Goal: Book appointment/travel/reservation

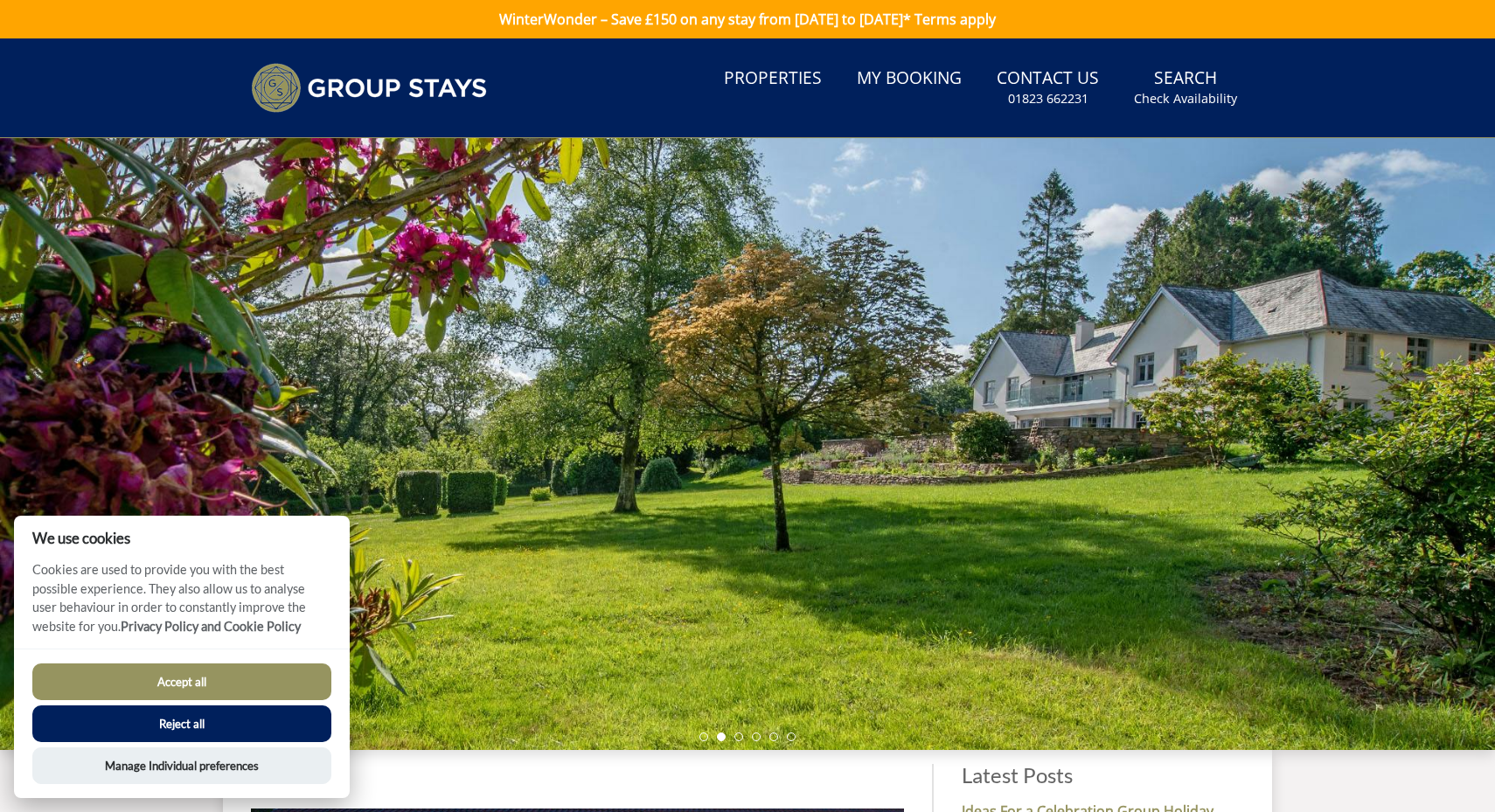
click at [187, 725] on button "Reject all" at bounding box center [182, 724] width 299 height 36
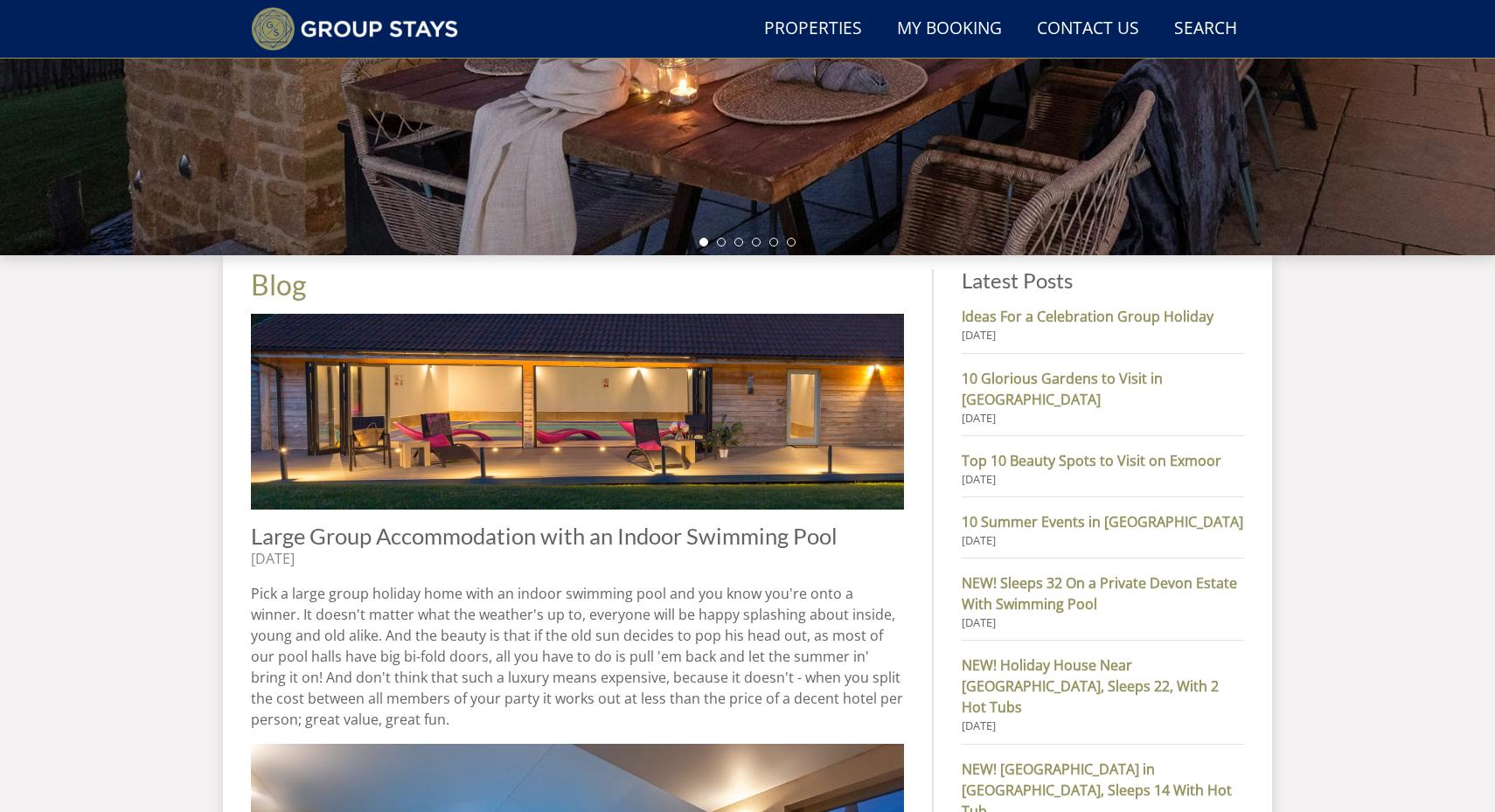
scroll to position [445, 0]
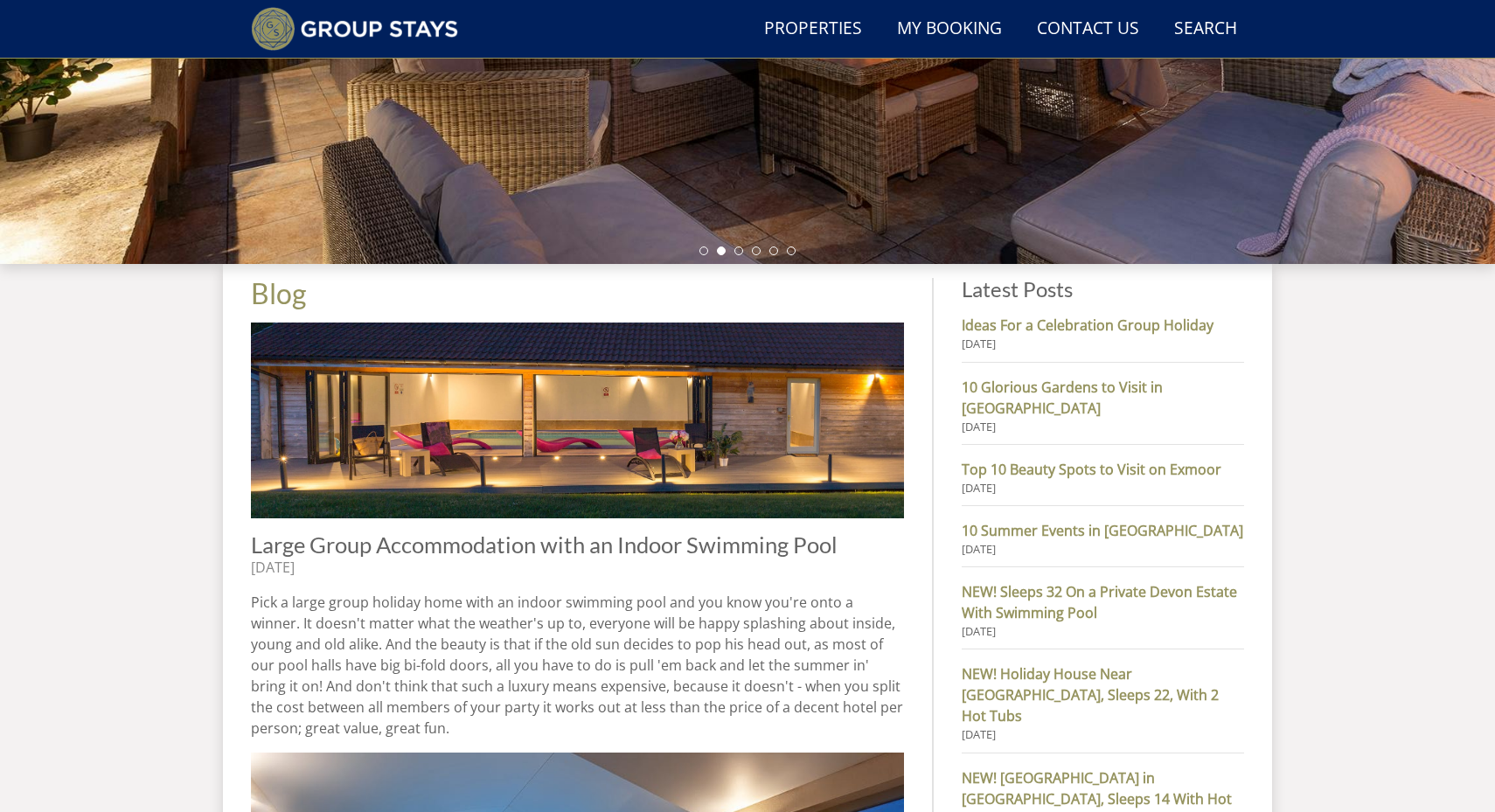
click at [858, 641] on p "Pick a large group holiday home with an indoor swimming pool and you know you'r…" at bounding box center [577, 666] width 653 height 147
click at [1201, 34] on link "Search Check Availability" at bounding box center [1205, 29] width 77 height 39
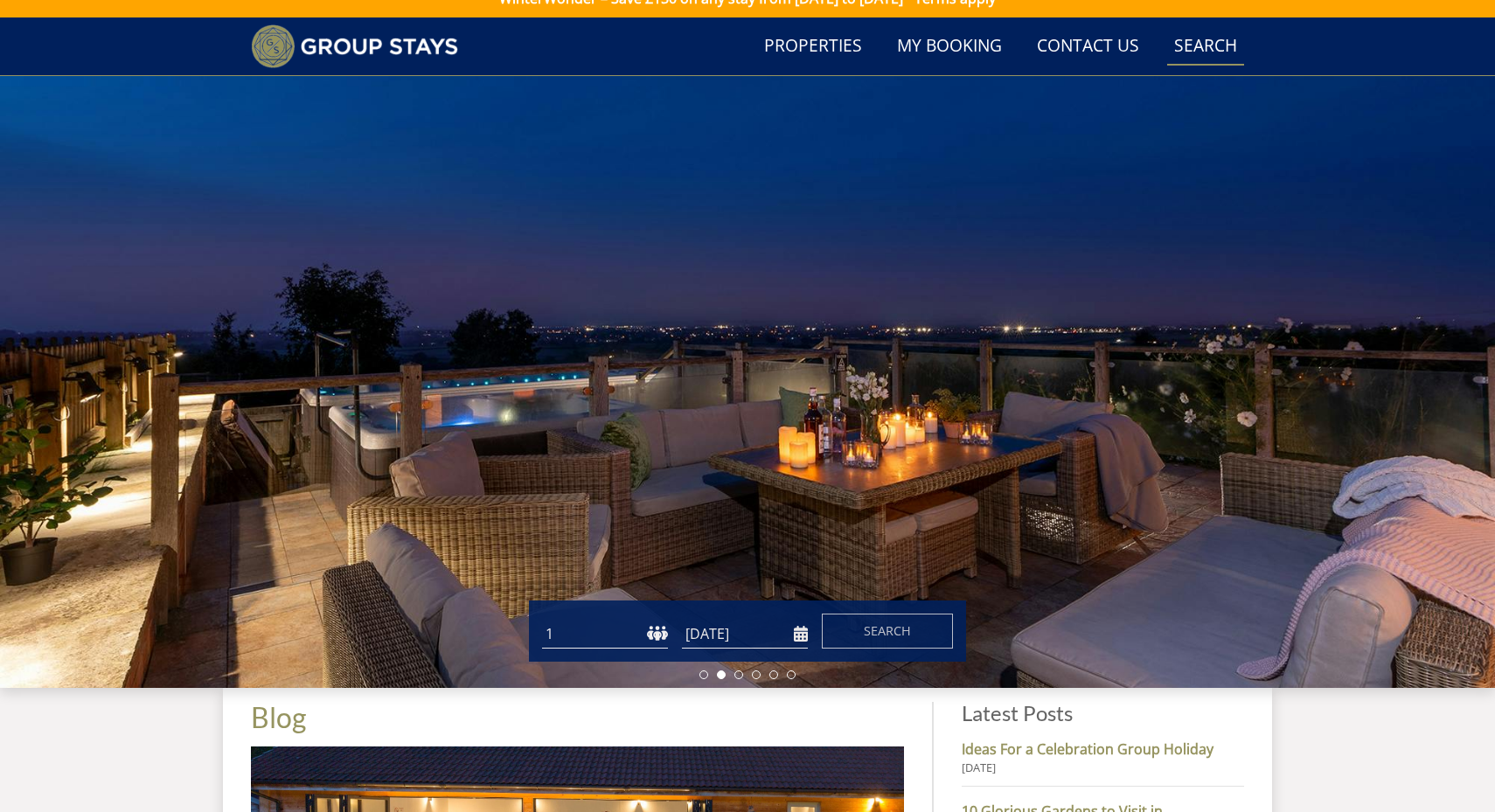
scroll to position [0, 0]
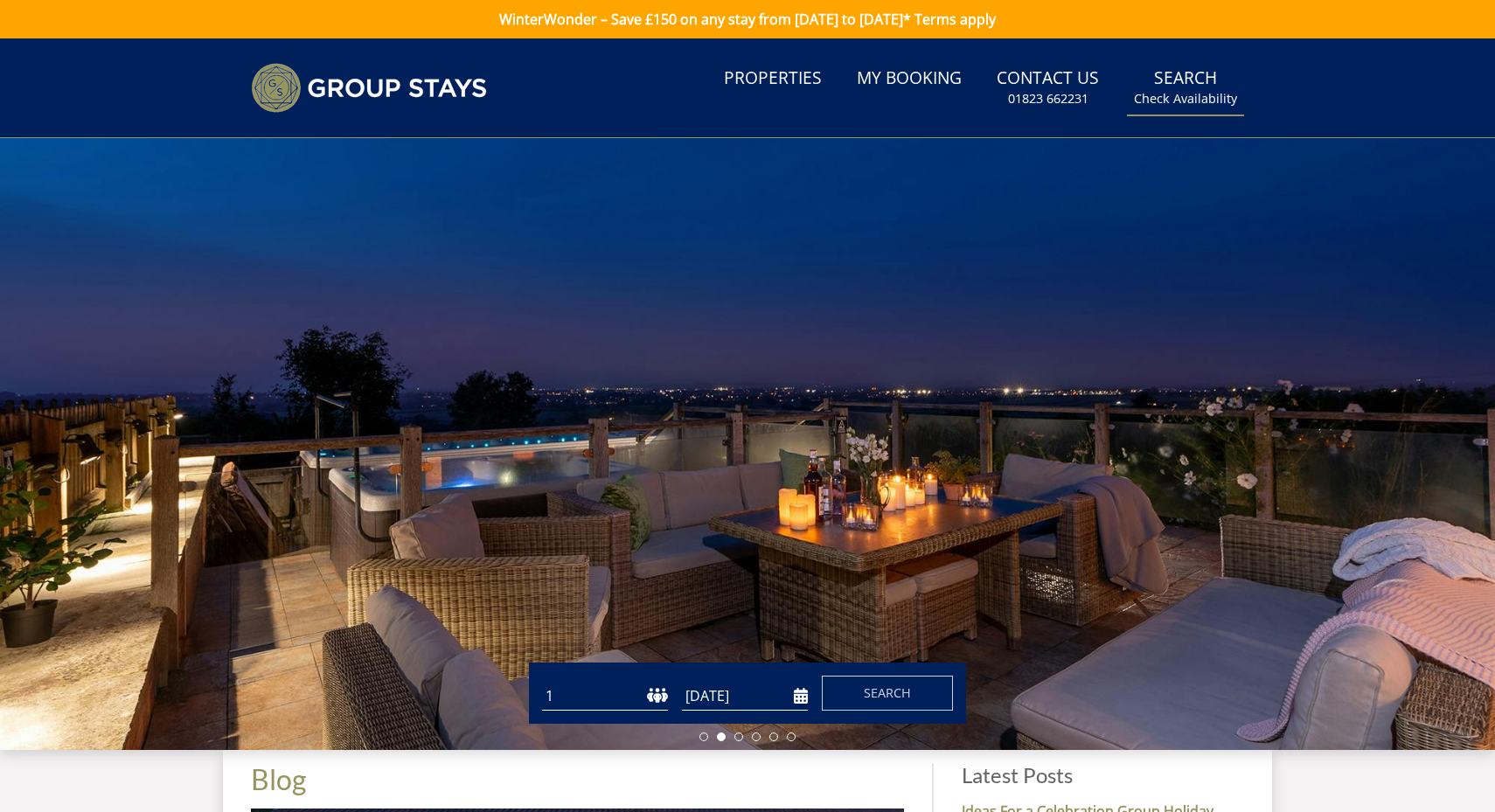
click at [1183, 106] on small "Check Availability" at bounding box center [1186, 98] width 104 height 17
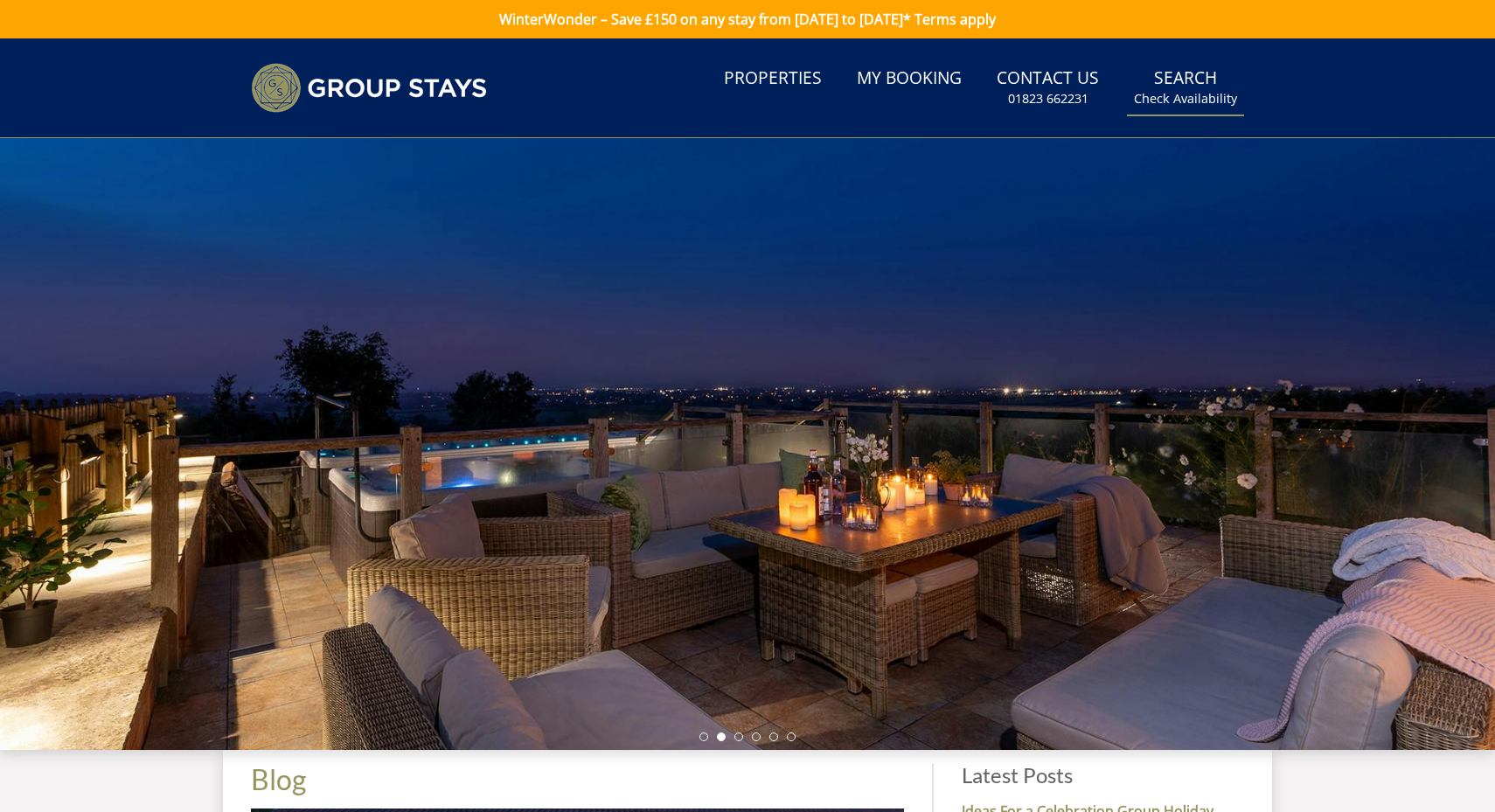
click at [1183, 106] on small "Check Availability" at bounding box center [1186, 98] width 104 height 17
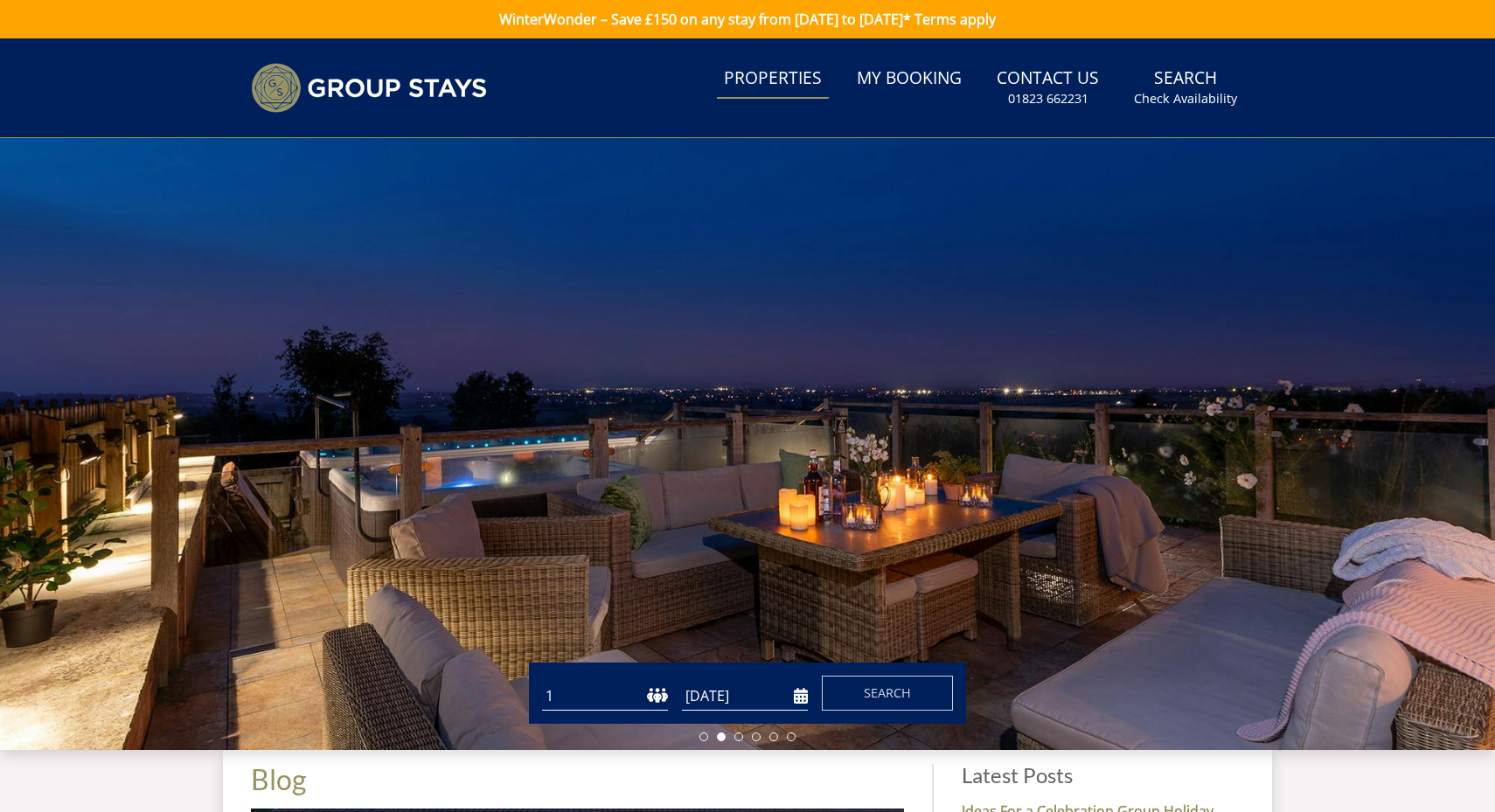
click at [748, 89] on link "Properties" at bounding box center [772, 78] width 112 height 39
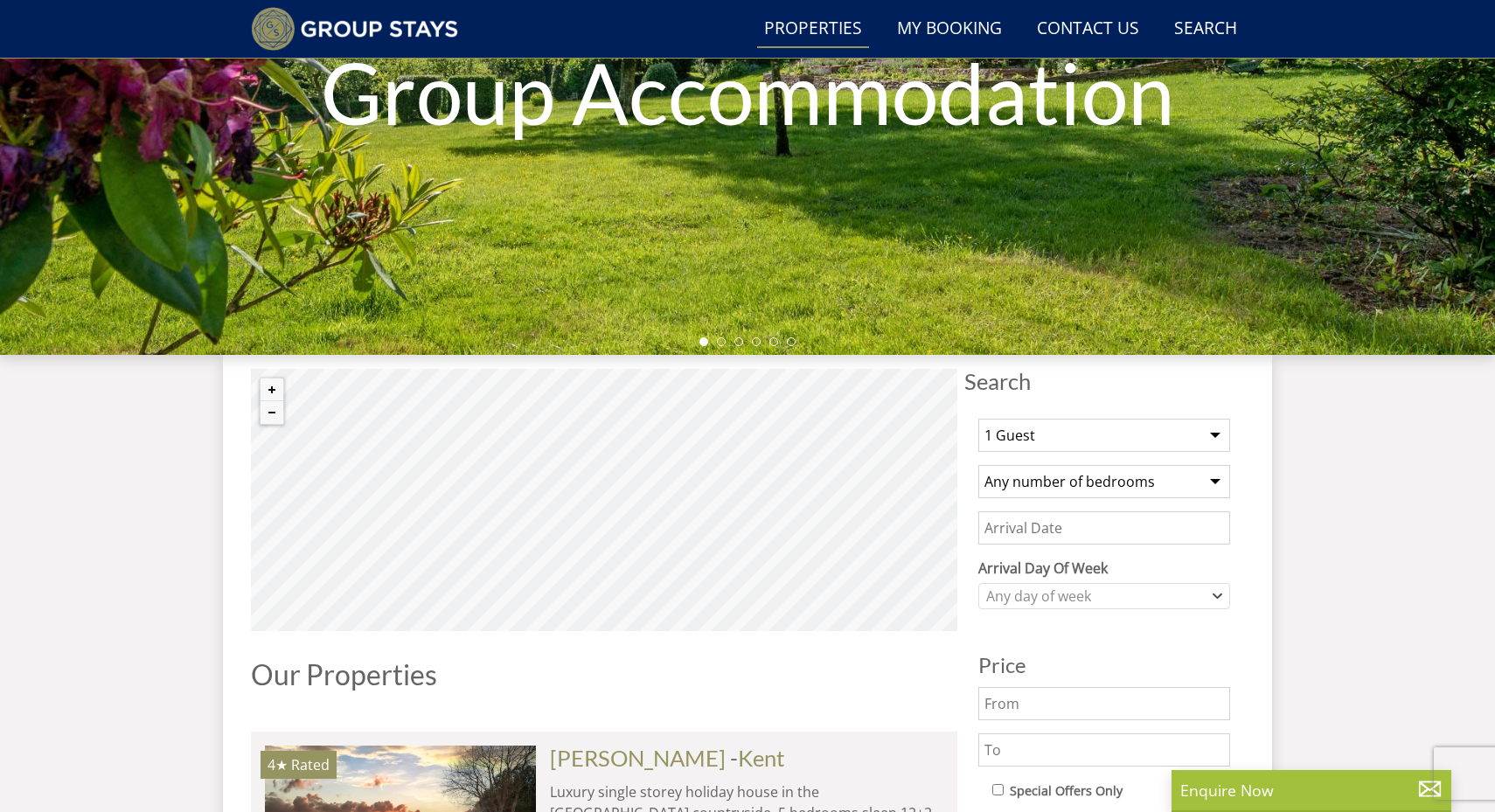
scroll to position [356, 0]
